Goal: Task Accomplishment & Management: Complete application form

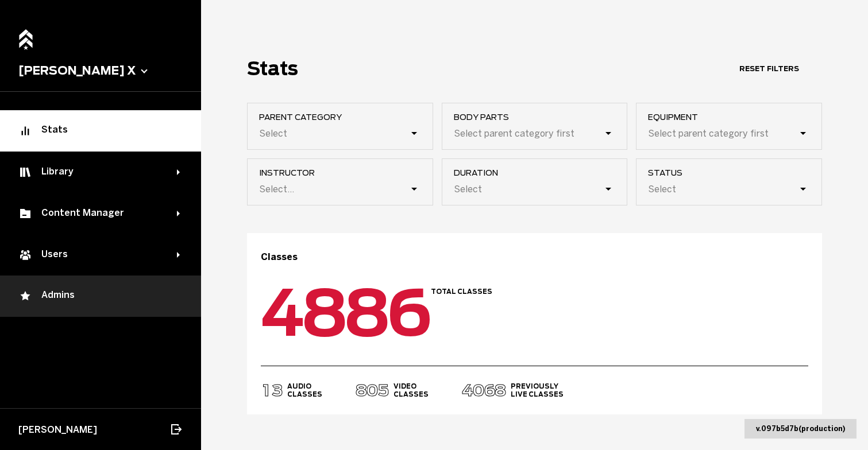
click at [71, 294] on div "Admins" at bounding box center [100, 296] width 164 height 14
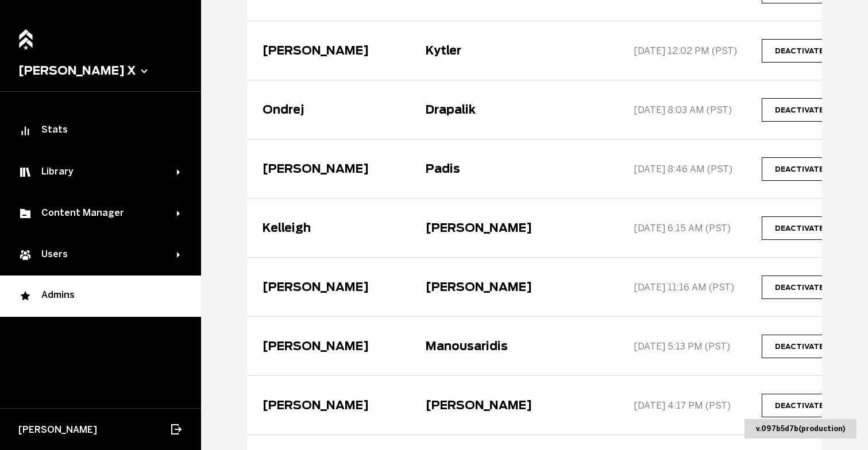
scroll to position [180, 0]
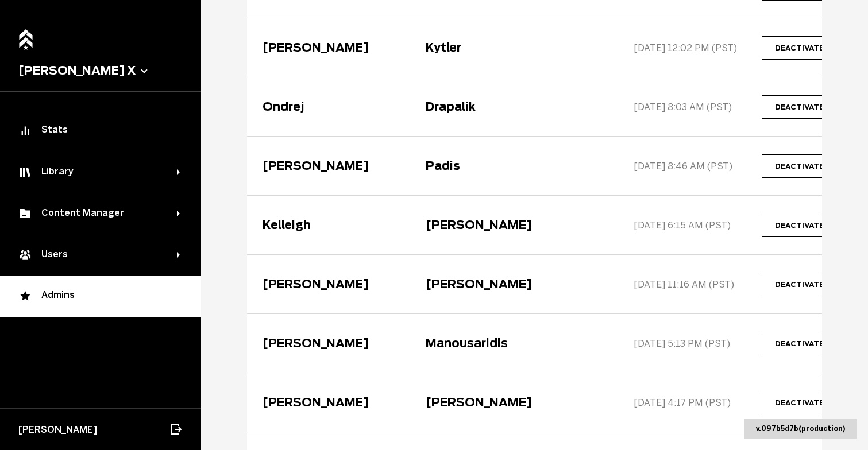
click at [426, 286] on div "[PERSON_NAME]" at bounding box center [479, 284] width 106 height 14
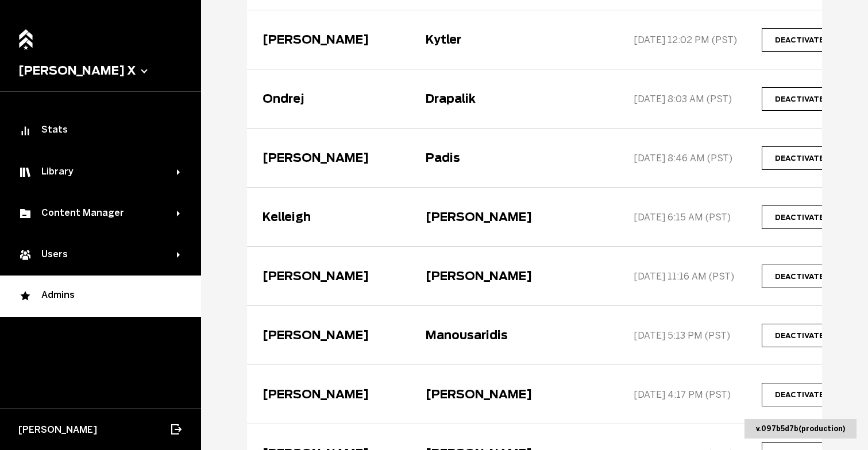
scroll to position [222, 0]
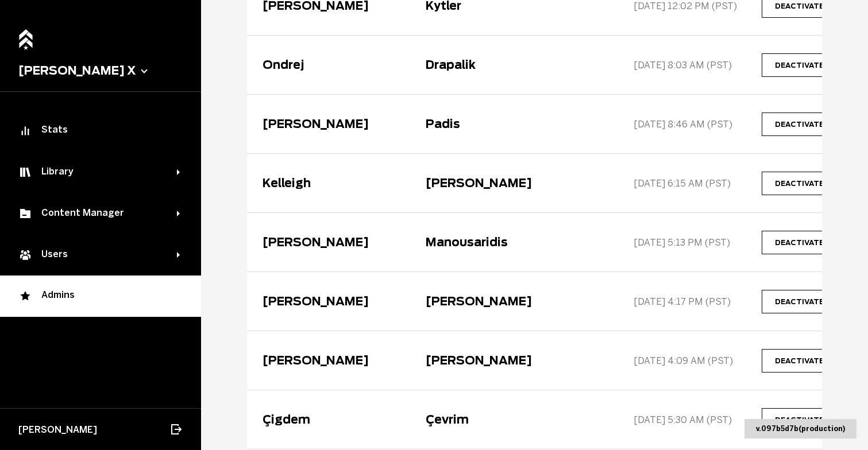
click at [0, 0] on span "delete" at bounding box center [0, 0] width 0 height 0
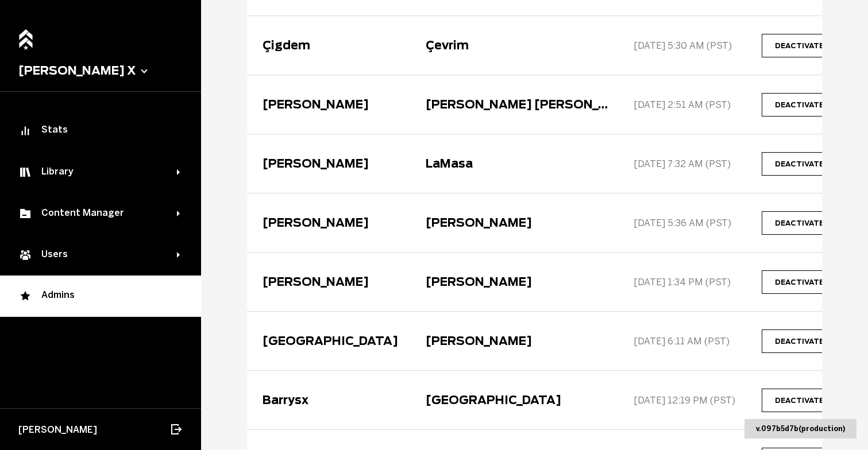
scroll to position [538, 0]
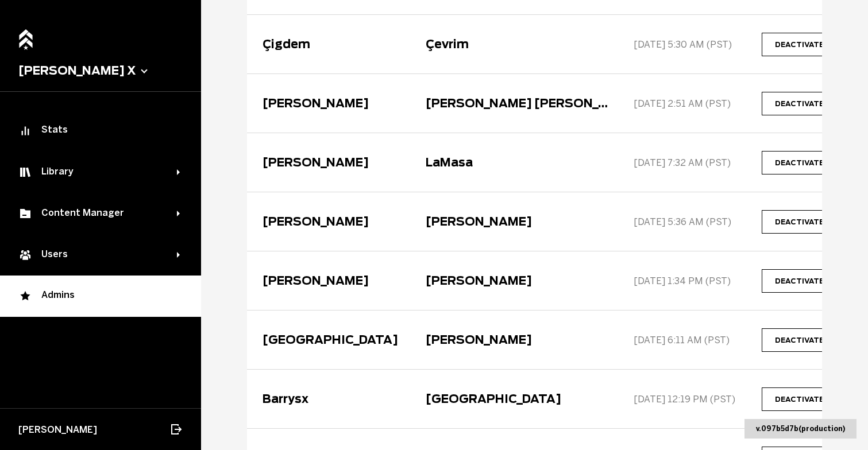
click at [0, 0] on span "delete" at bounding box center [0, 0] width 0 height 0
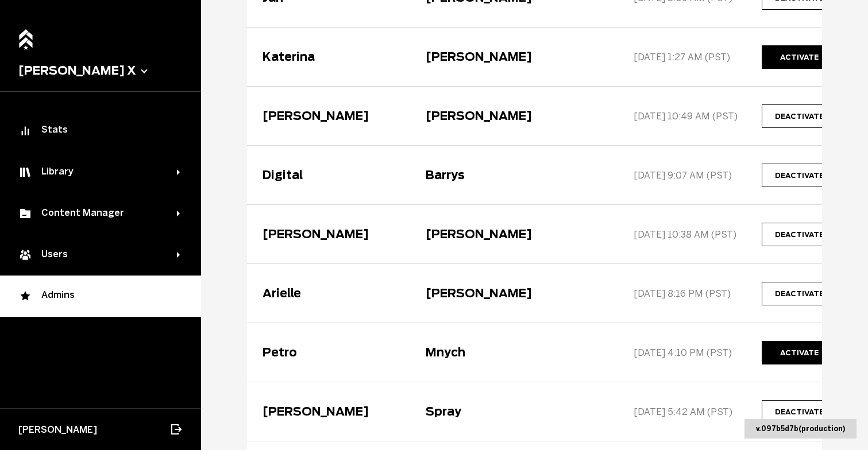
scroll to position [962, 0]
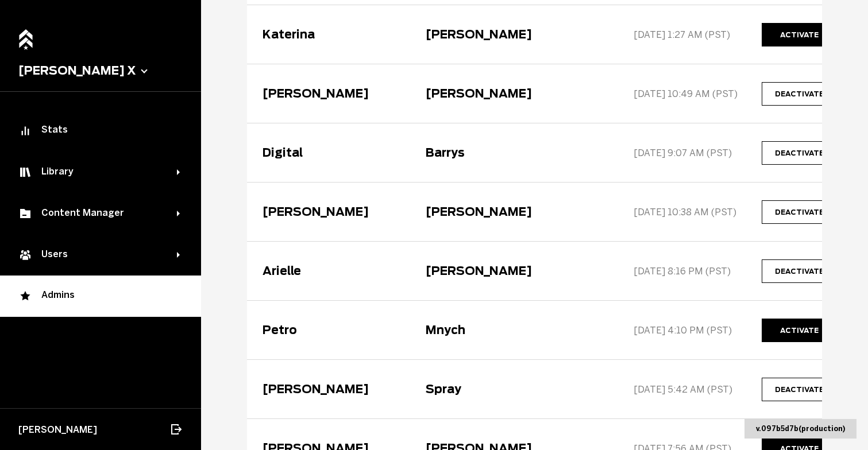
click at [0, 0] on span "delete" at bounding box center [0, 0] width 0 height 0
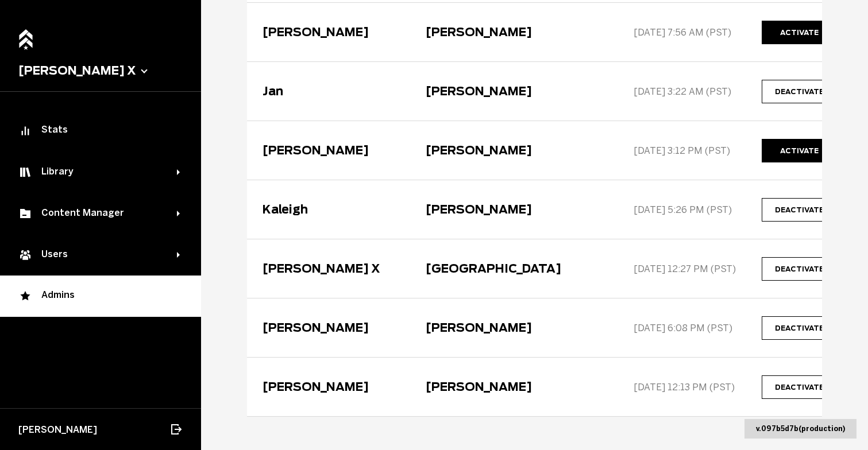
scroll to position [1345, 0]
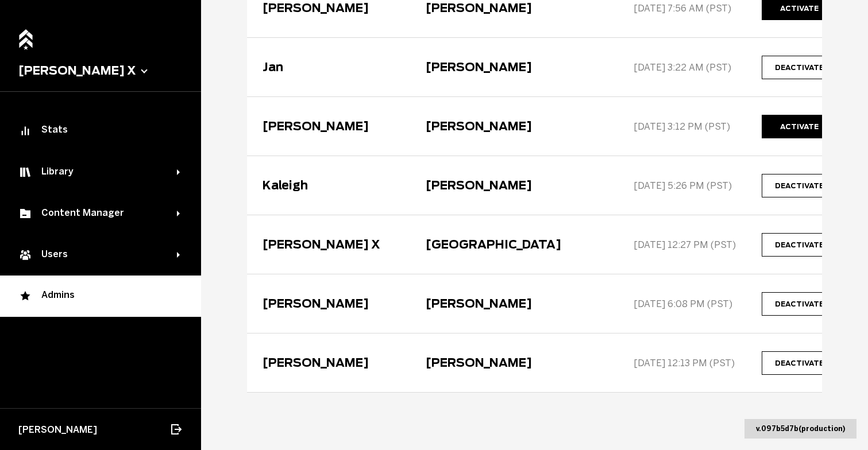
click at [0, 0] on span "delete" at bounding box center [0, 0] width 0 height 0
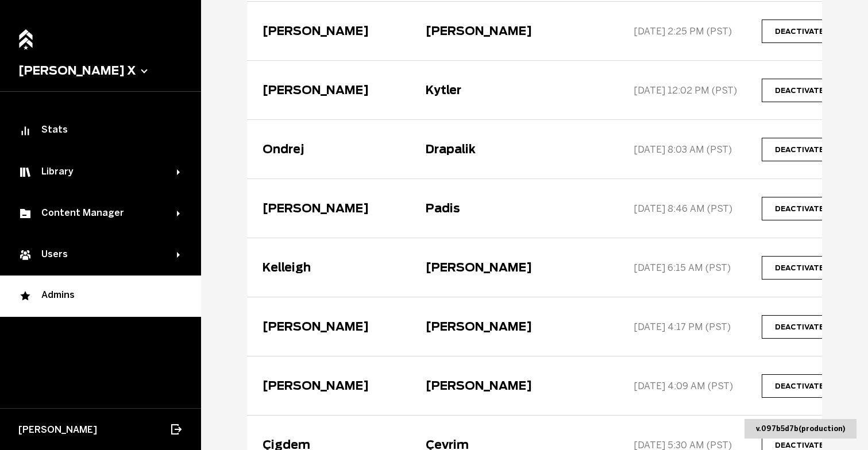
scroll to position [0, 0]
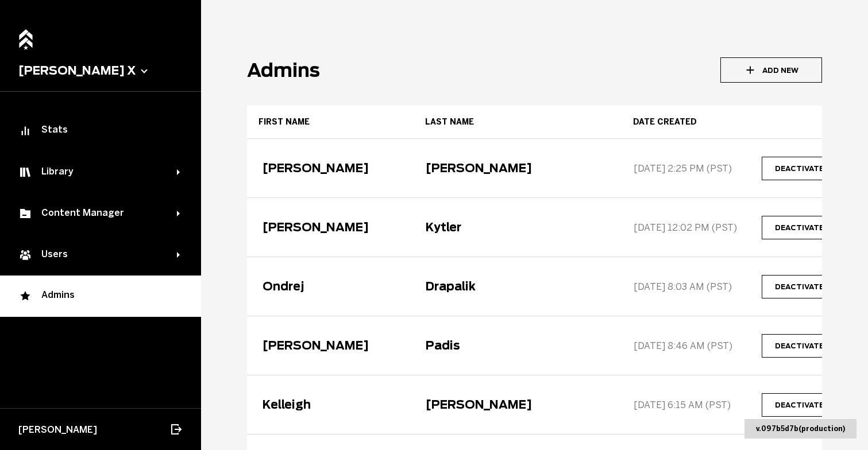
click at [774, 68] on button "Add New" at bounding box center [771, 69] width 102 height 25
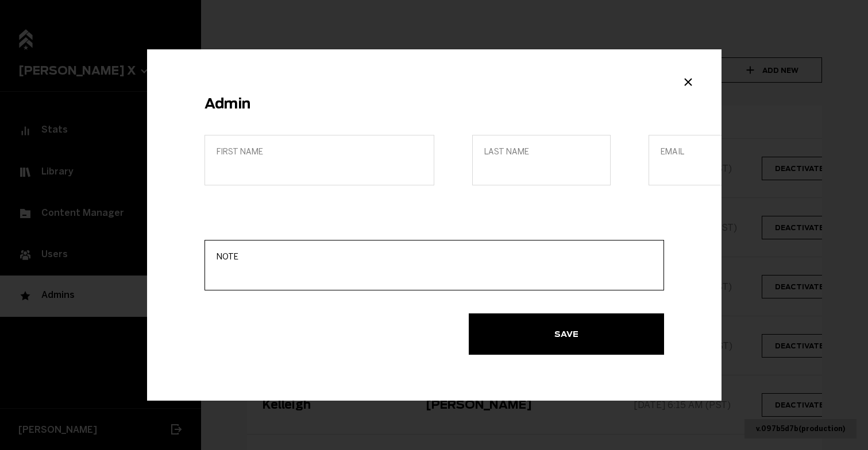
click at [285, 273] on input "Note" at bounding box center [434, 273] width 435 height 11
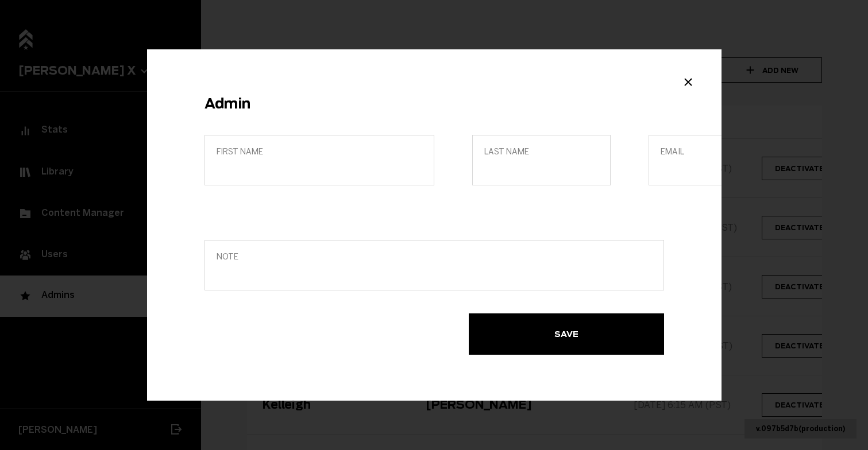
click at [686, 175] on label "Email" at bounding box center [717, 160] width 138 height 51
click at [686, 173] on input "Email" at bounding box center [718, 168] width 114 height 11
paste input "[PERSON_NAME][EMAIL_ADDRESS][DOMAIN_NAME]"
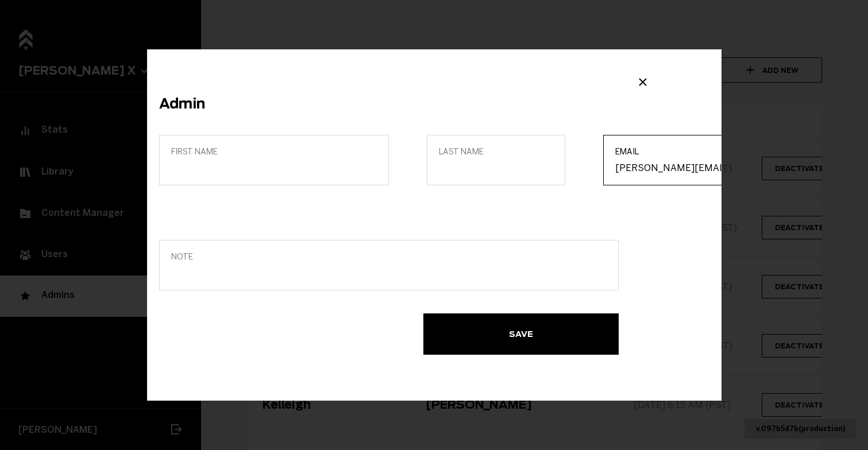
type input "[PERSON_NAME][EMAIL_ADDRESS][DOMAIN_NAME]"
click at [309, 169] on input "First name" at bounding box center [274, 168] width 206 height 11
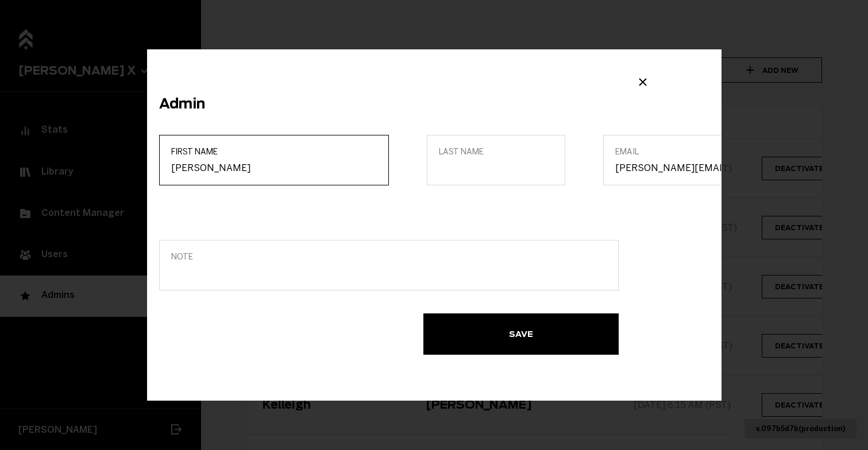
type input "[PERSON_NAME]"
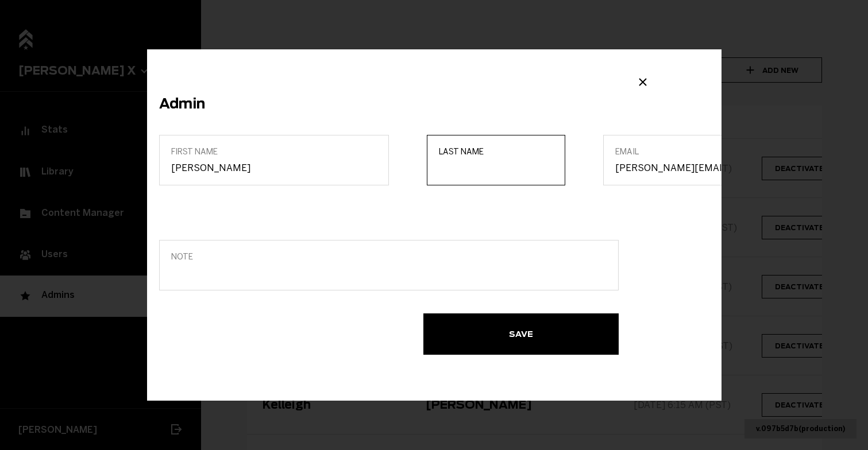
click at [506, 168] on input "Last name" at bounding box center [496, 168] width 114 height 11
type input "Kliman"
click at [525, 341] on button "Save" at bounding box center [520, 334] width 195 height 41
click at [645, 83] on icon "Close modal" at bounding box center [643, 82] width 14 height 14
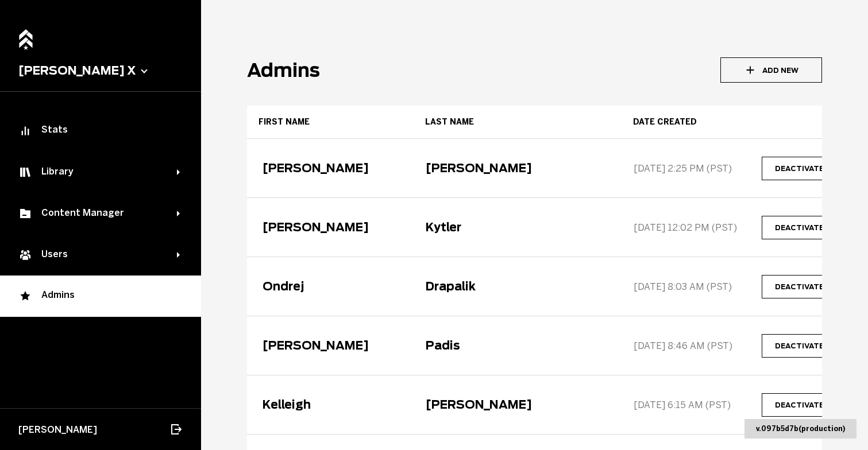
click at [748, 70] on icon "button" at bounding box center [749, 70] width 7 height 7
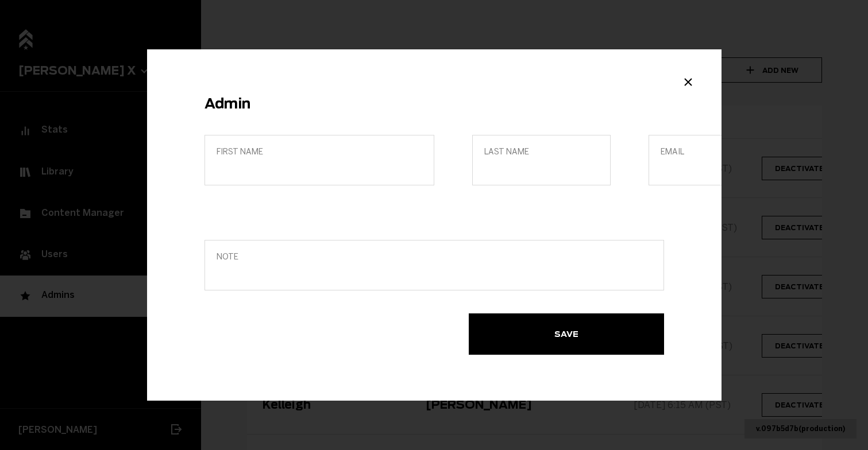
click at [331, 281] on label "Note" at bounding box center [434, 265] width 460 height 51
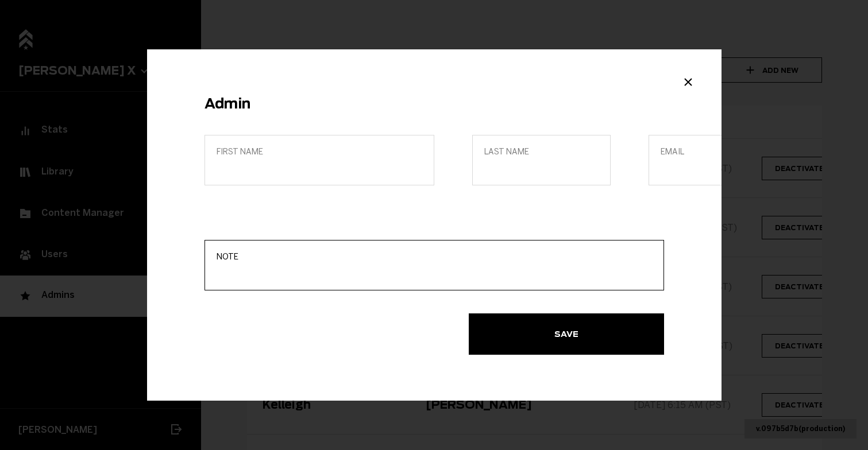
click at [331, 279] on input "Note" at bounding box center [434, 273] width 435 height 11
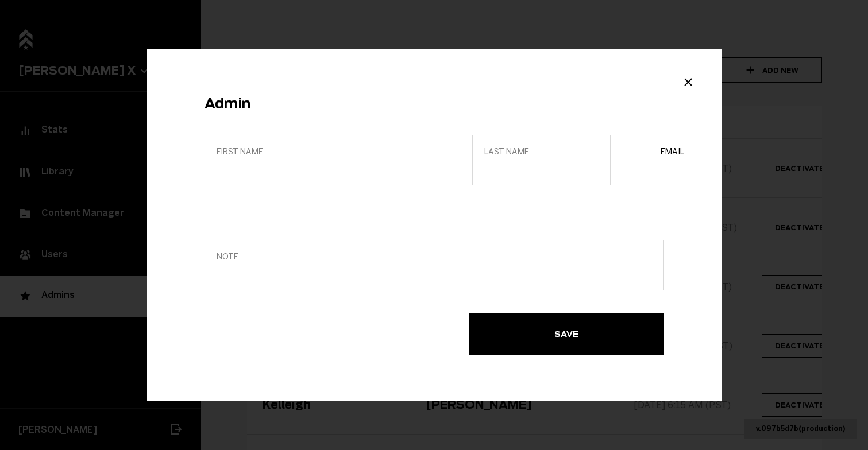
click at [693, 164] on input "Email" at bounding box center [718, 168] width 114 height 11
paste input "[PERSON_NAME][EMAIL_ADDRESS][DOMAIN_NAME]"
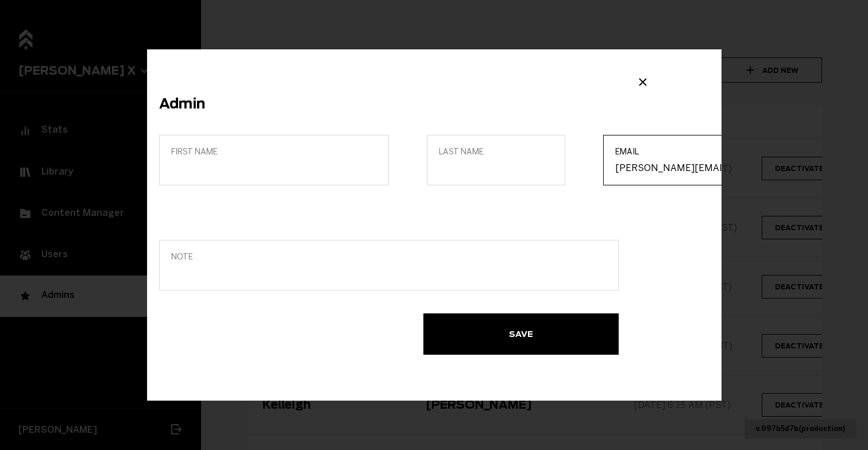
type input "[PERSON_NAME][EMAIL_ADDRESS][DOMAIN_NAME]"
click at [314, 165] on input "First name" at bounding box center [274, 168] width 206 height 11
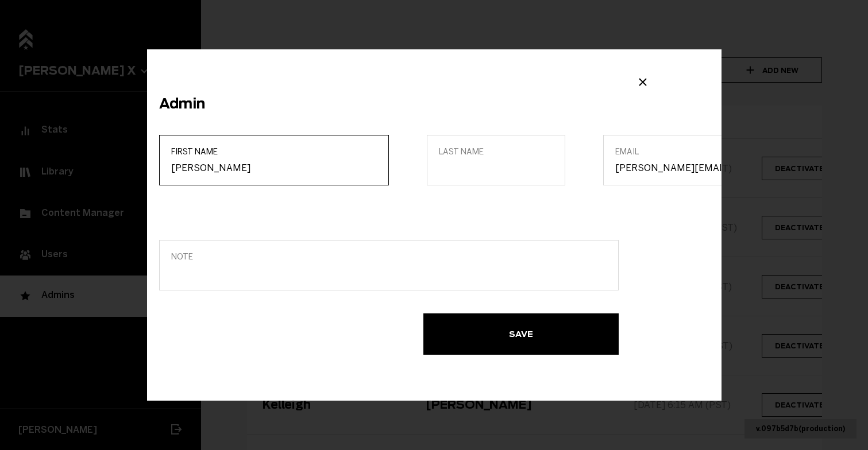
type input "[PERSON_NAME]"
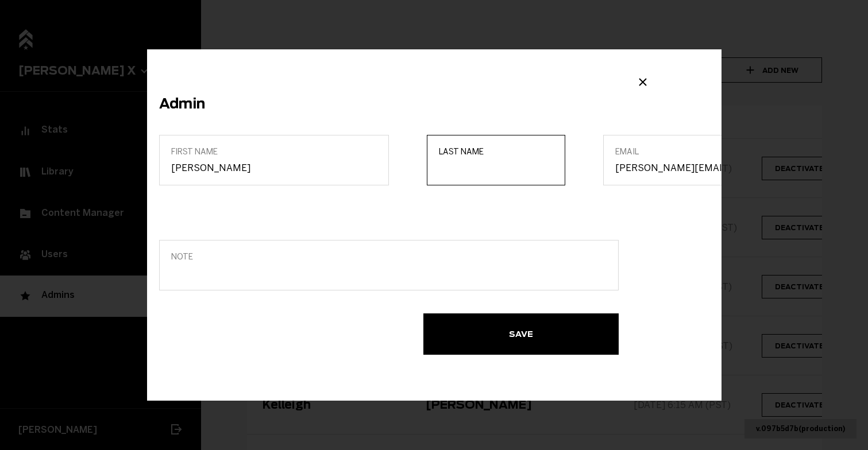
click at [455, 169] on input "Last name" at bounding box center [496, 168] width 114 height 11
type input "Kliman"
click at [631, 110] on div "Admin First name [PERSON_NAME] Last name [PERSON_NAME] Email [PERSON_NAME][EMAI…" at bounding box center [434, 225] width 574 height 352
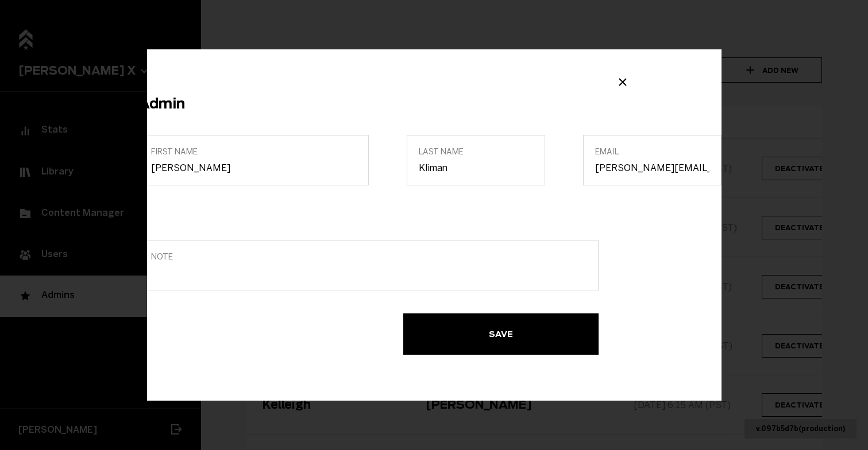
scroll to position [0, 0]
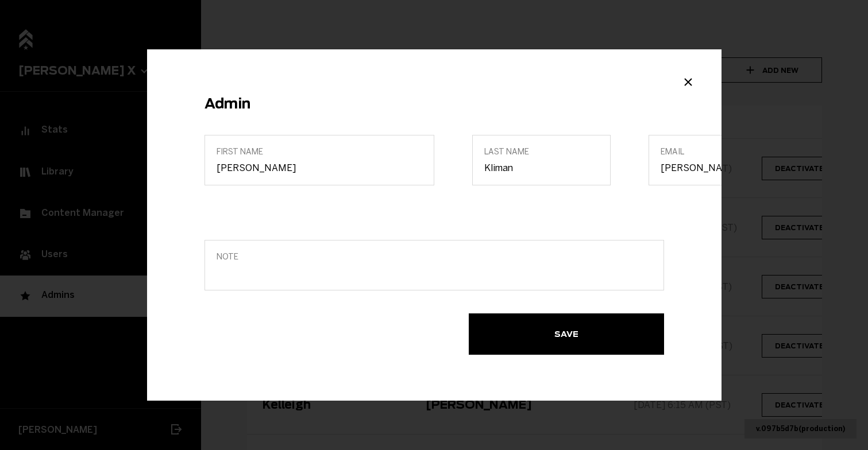
click at [0, 0] on span "Save" at bounding box center [0, 0] width 0 height 0
click at [679, 84] on div "Admin First name [PERSON_NAME] Last name [PERSON_NAME] Email [PERSON_NAME][EMAI…" at bounding box center [434, 225] width 574 height 352
click at [689, 86] on icon "Close modal" at bounding box center [688, 82] width 14 height 14
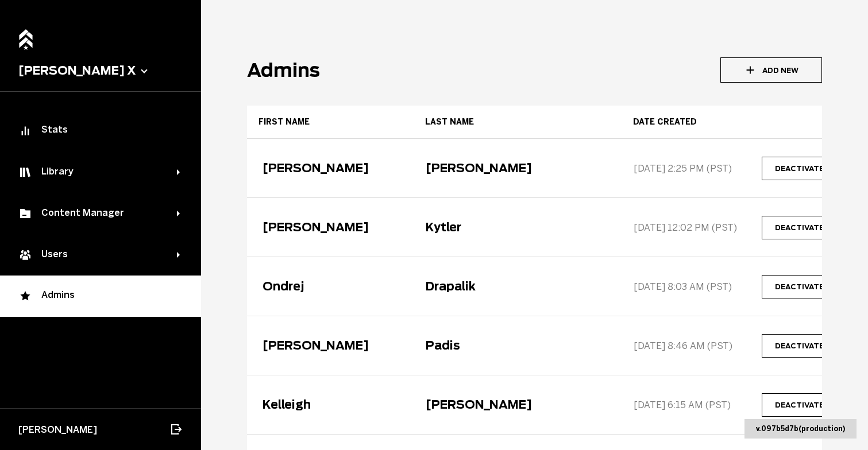
click at [762, 72] on button "Add New" at bounding box center [771, 69] width 102 height 25
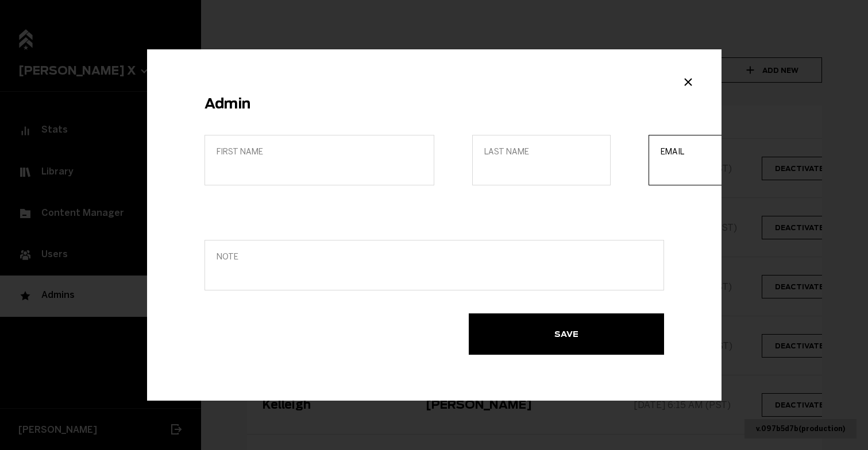
click at [720, 169] on input "Email" at bounding box center [718, 168] width 114 height 11
paste input "[PERSON_NAME][EMAIL_ADDRESS][DOMAIN_NAME]"
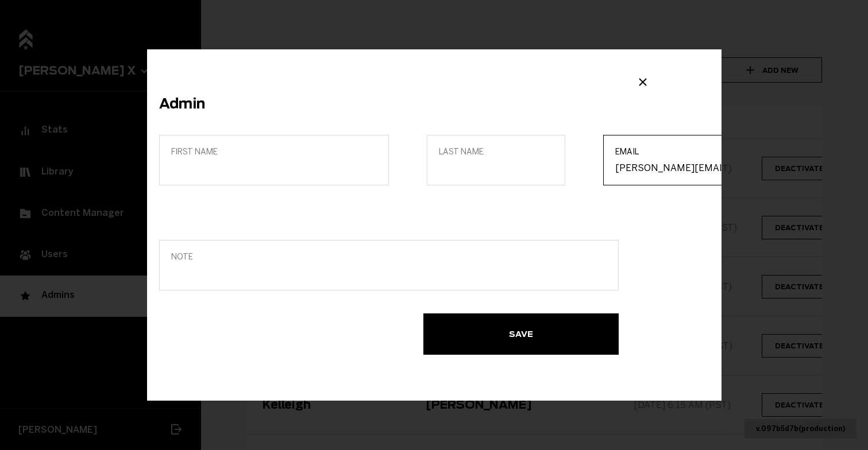
type input "[PERSON_NAME][EMAIL_ADDRESS][DOMAIN_NAME]"
click at [484, 179] on label "Last name" at bounding box center [496, 160] width 138 height 51
click at [484, 173] on input "Last name" at bounding box center [496, 168] width 114 height 11
click at [314, 168] on input "First name" at bounding box center [274, 168] width 206 height 11
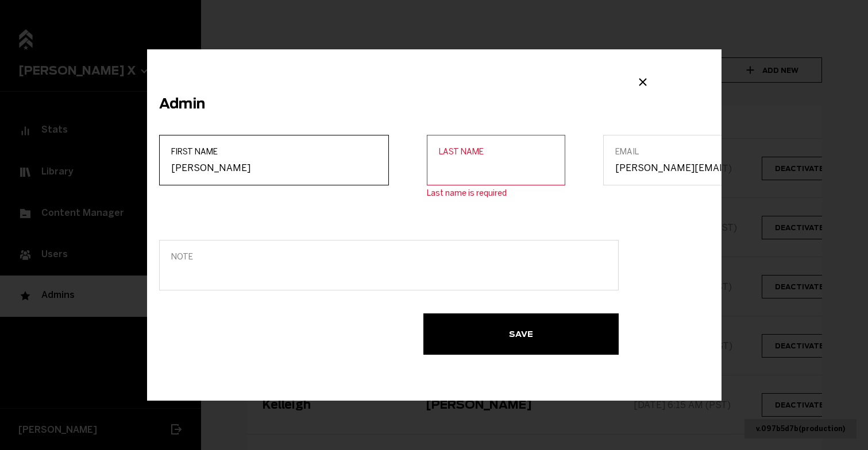
click at [181, 166] on input "[PERSON_NAME]" at bounding box center [274, 168] width 206 height 11
type input "[PERSON_NAME]"
click at [447, 169] on input "Last name" at bounding box center [496, 168] width 114 height 11
type input "Kliman"
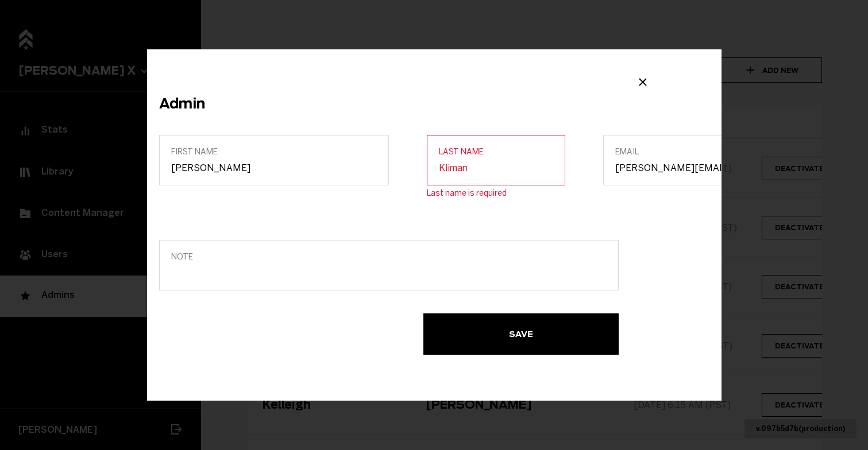
click at [690, 267] on div "Admin First name Joe Last name Kliman Last name is required Email j.kliman@barr…" at bounding box center [434, 225] width 574 height 352
click at [508, 334] on button "Save" at bounding box center [520, 334] width 195 height 41
click at [648, 82] on icon "Close modal" at bounding box center [643, 82] width 14 height 14
